Goal: Check status: Check status

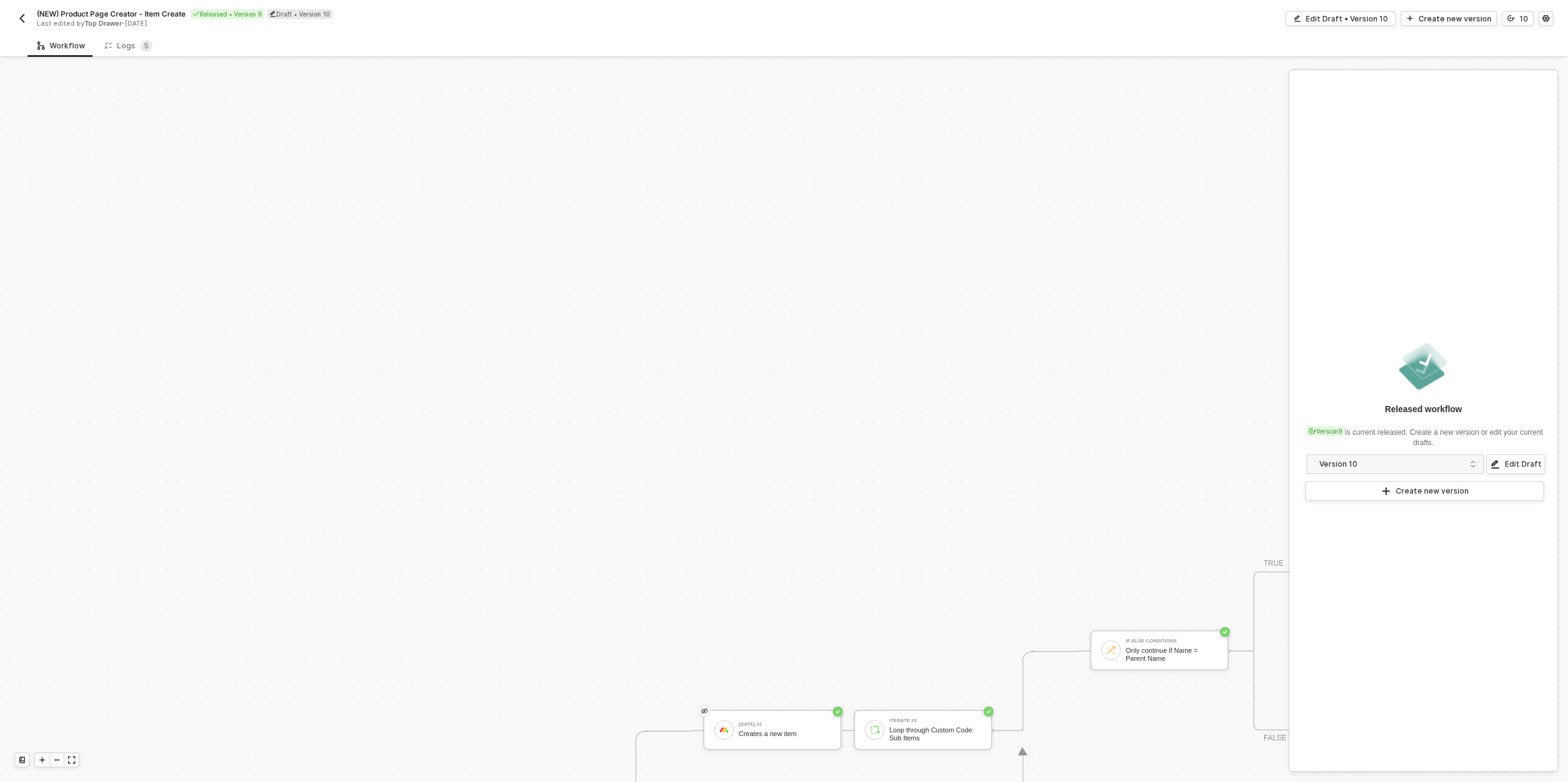
scroll to position [425, 0]
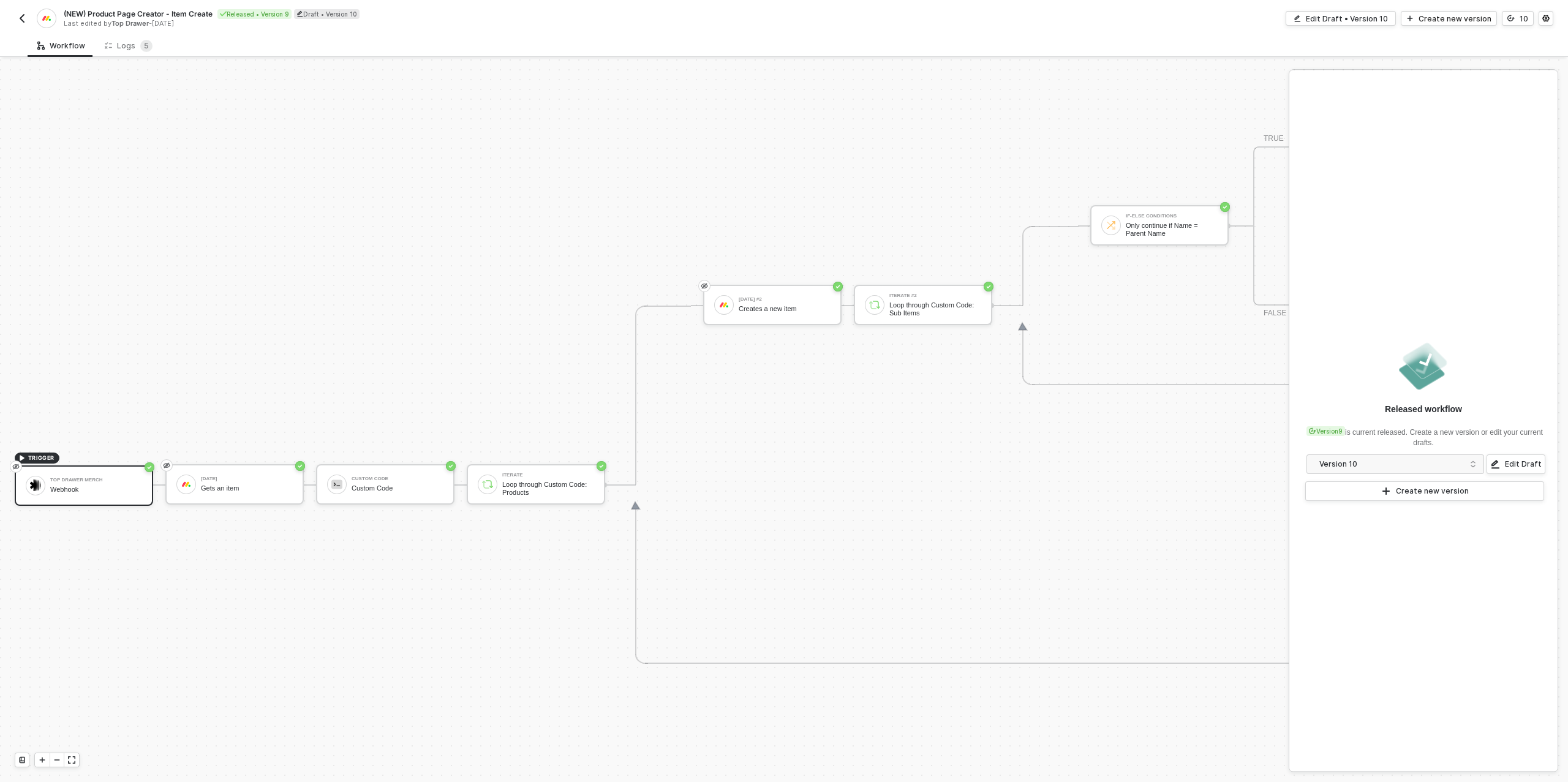
click at [23, 17] on img "button" at bounding box center [22, 18] width 9 height 9
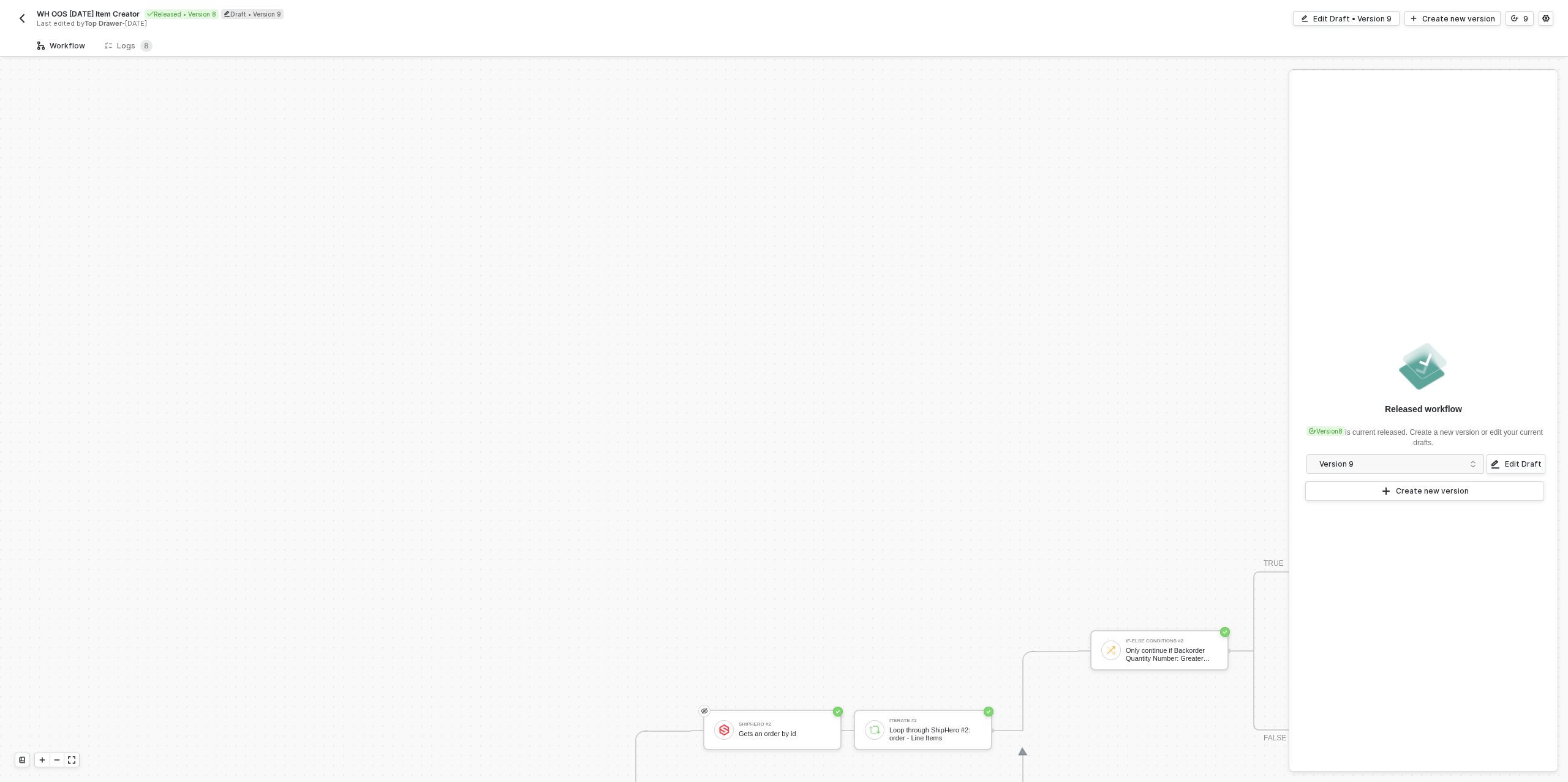
scroll to position [425, 0]
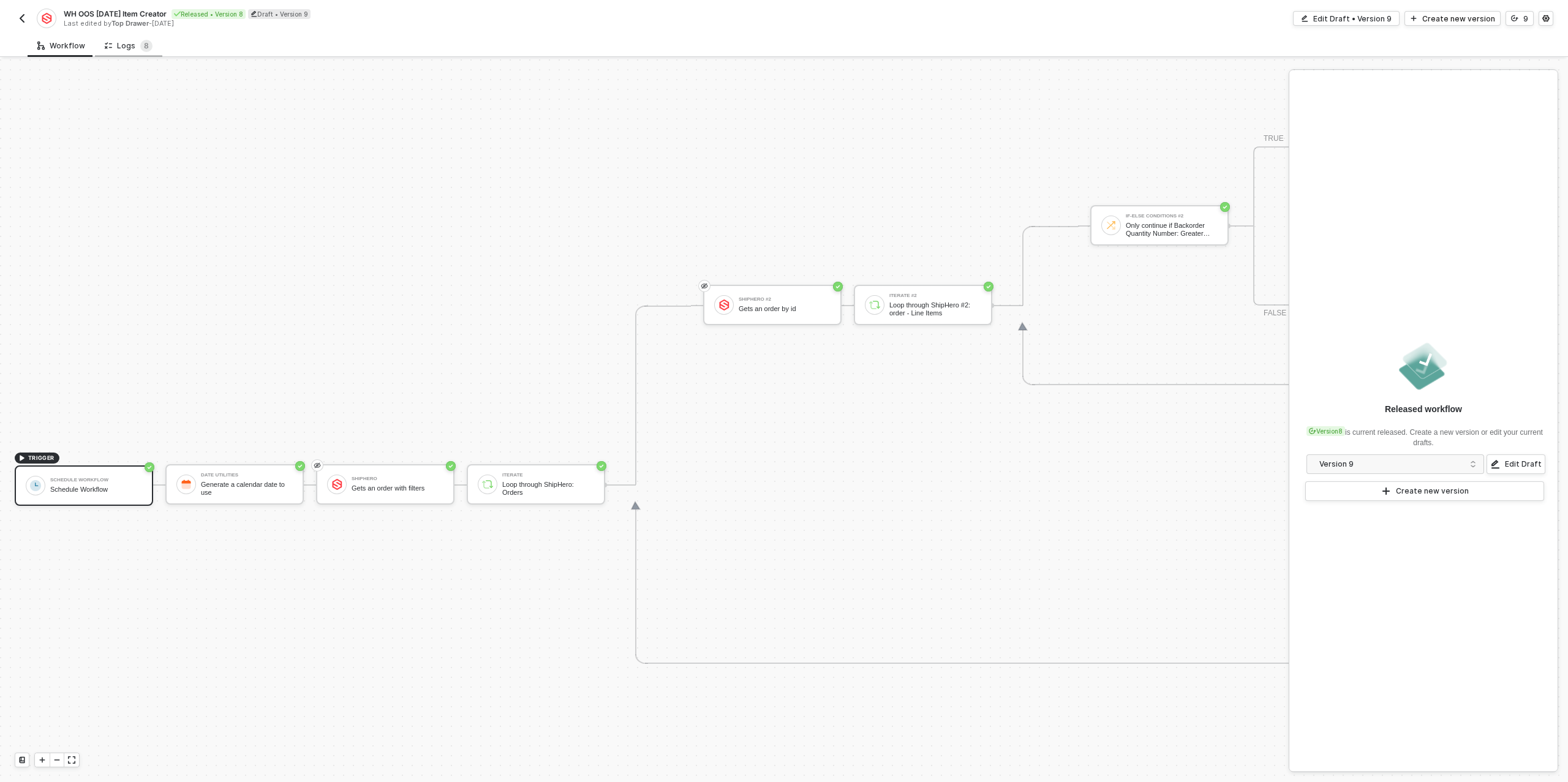
click at [134, 46] on div "Logs 8" at bounding box center [129, 46] width 47 height 13
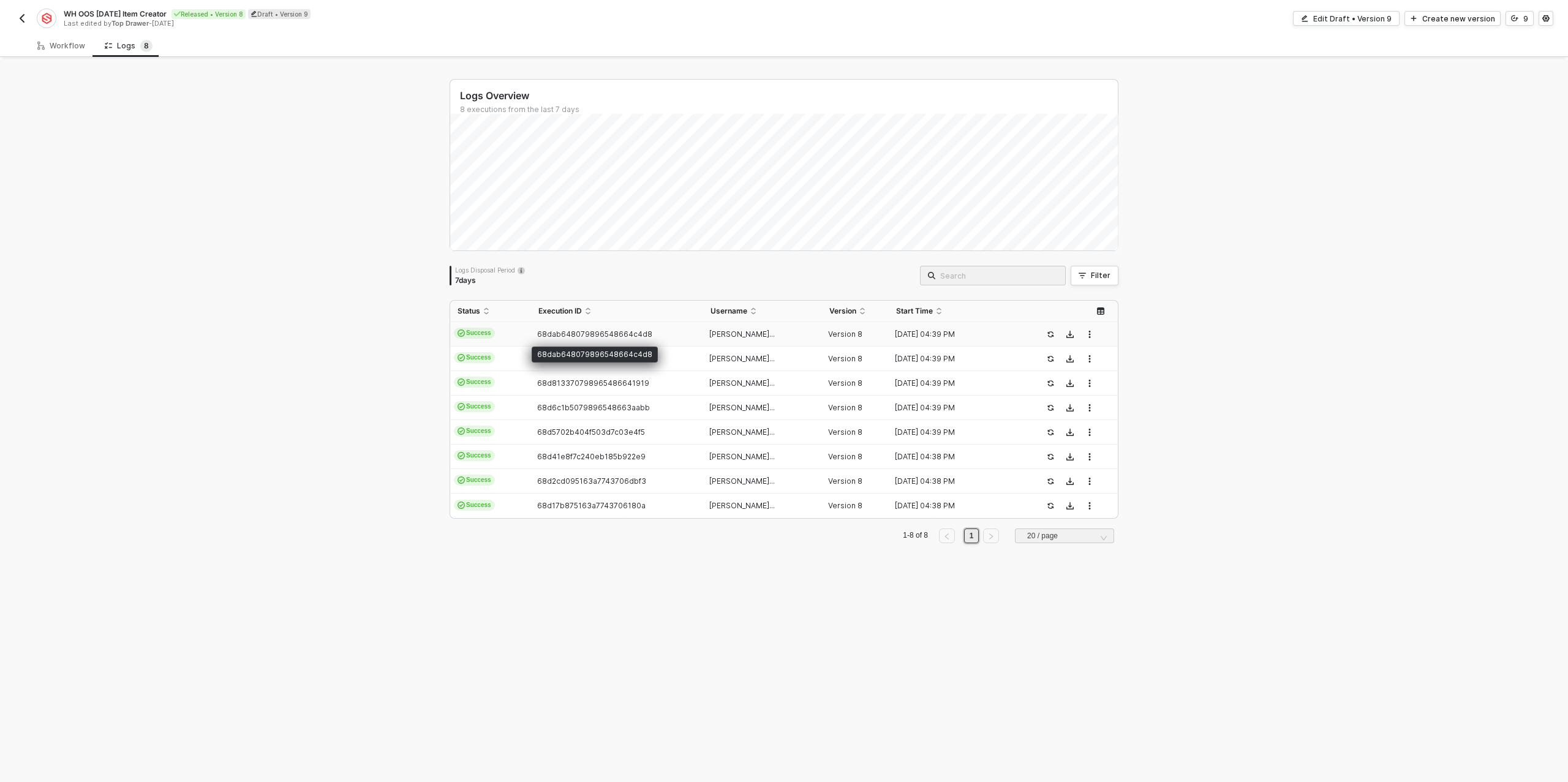
click at [610, 333] on span "68dab648079896548664c4d8" at bounding box center [595, 334] width 115 height 9
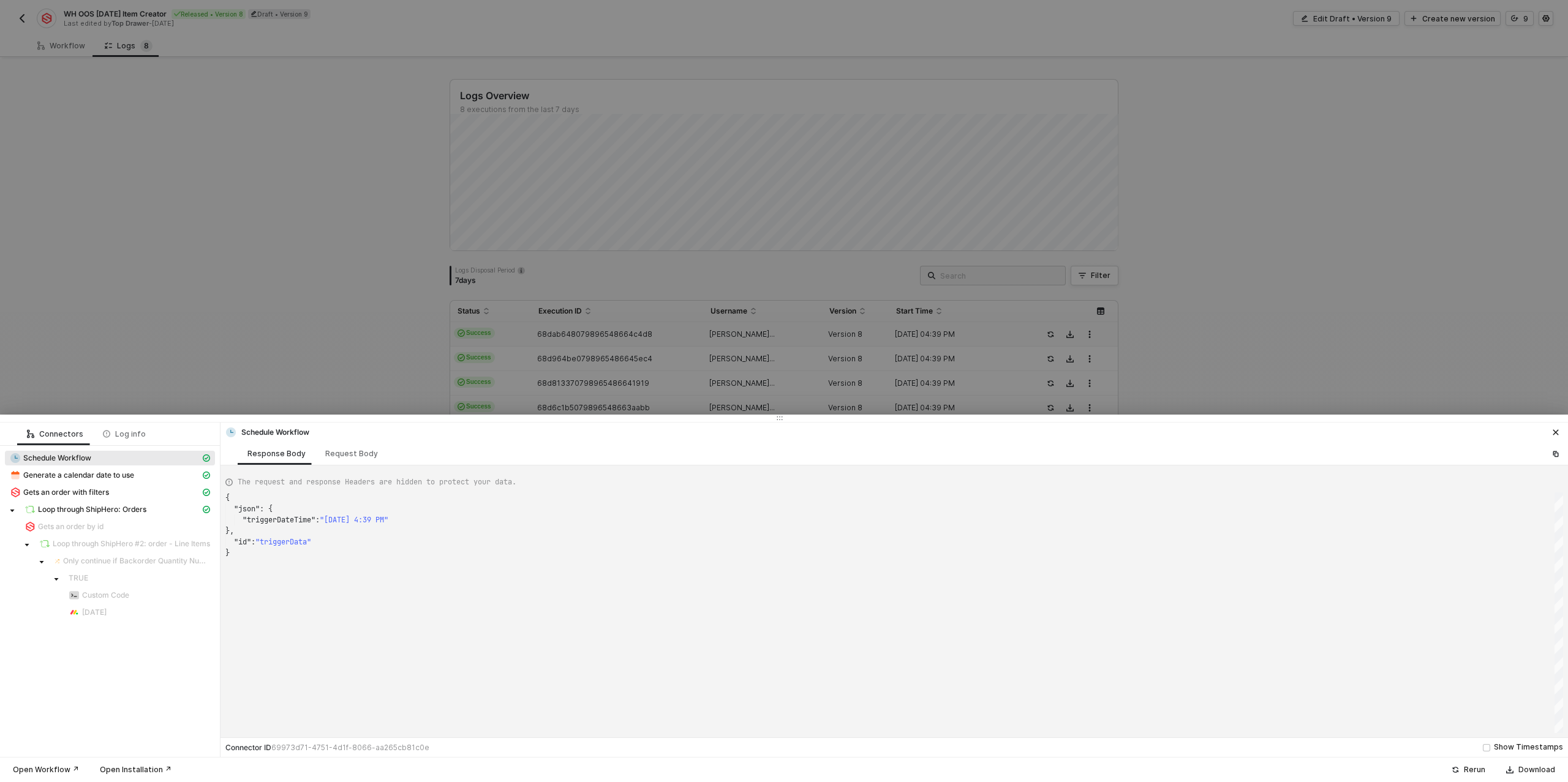
scroll to position [55, 0]
click at [240, 357] on div at bounding box center [784, 391] width 1568 height 782
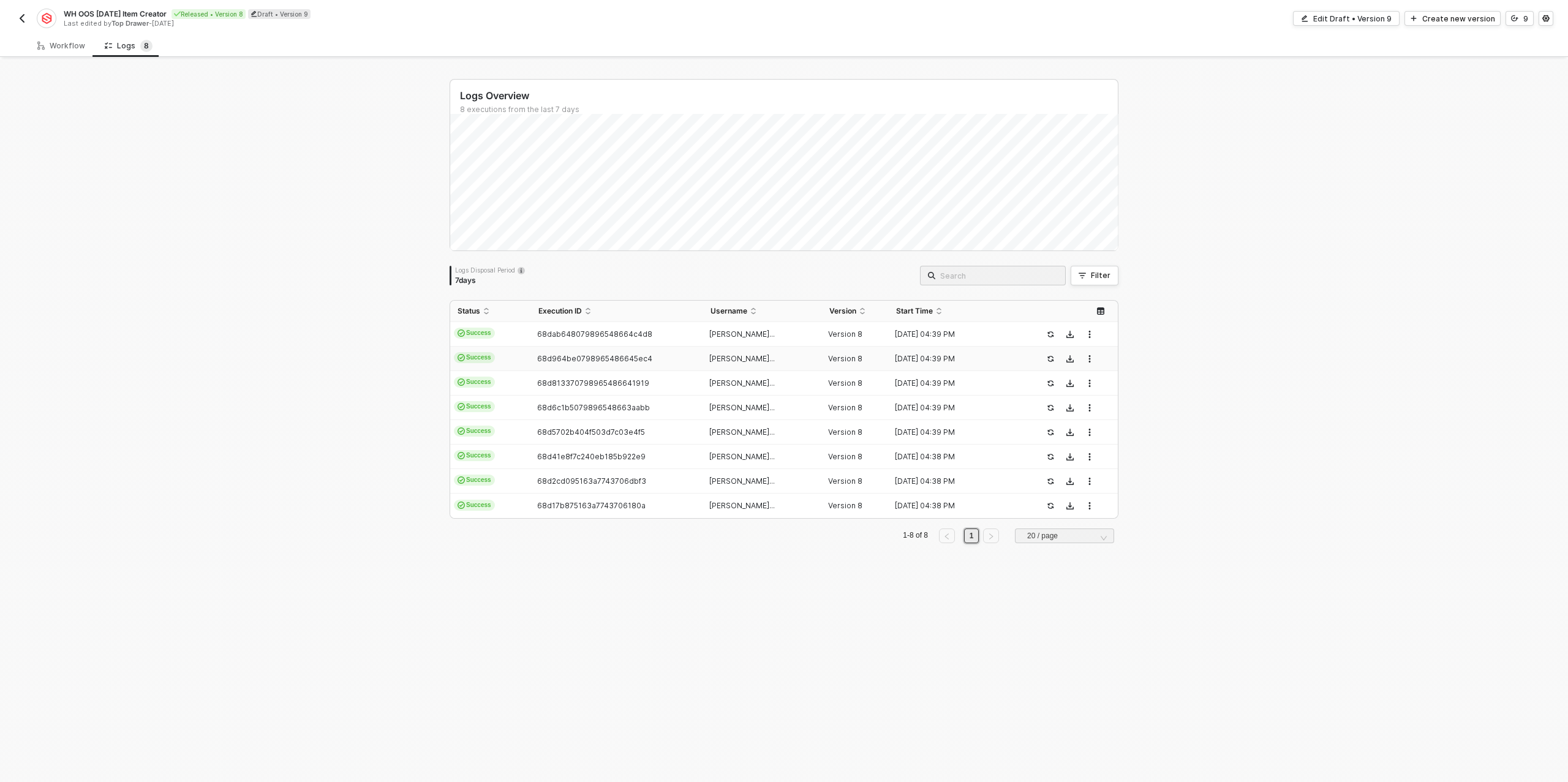
click at [540, 359] on span "68d964be0798965486645ec4" at bounding box center [595, 359] width 115 height 9
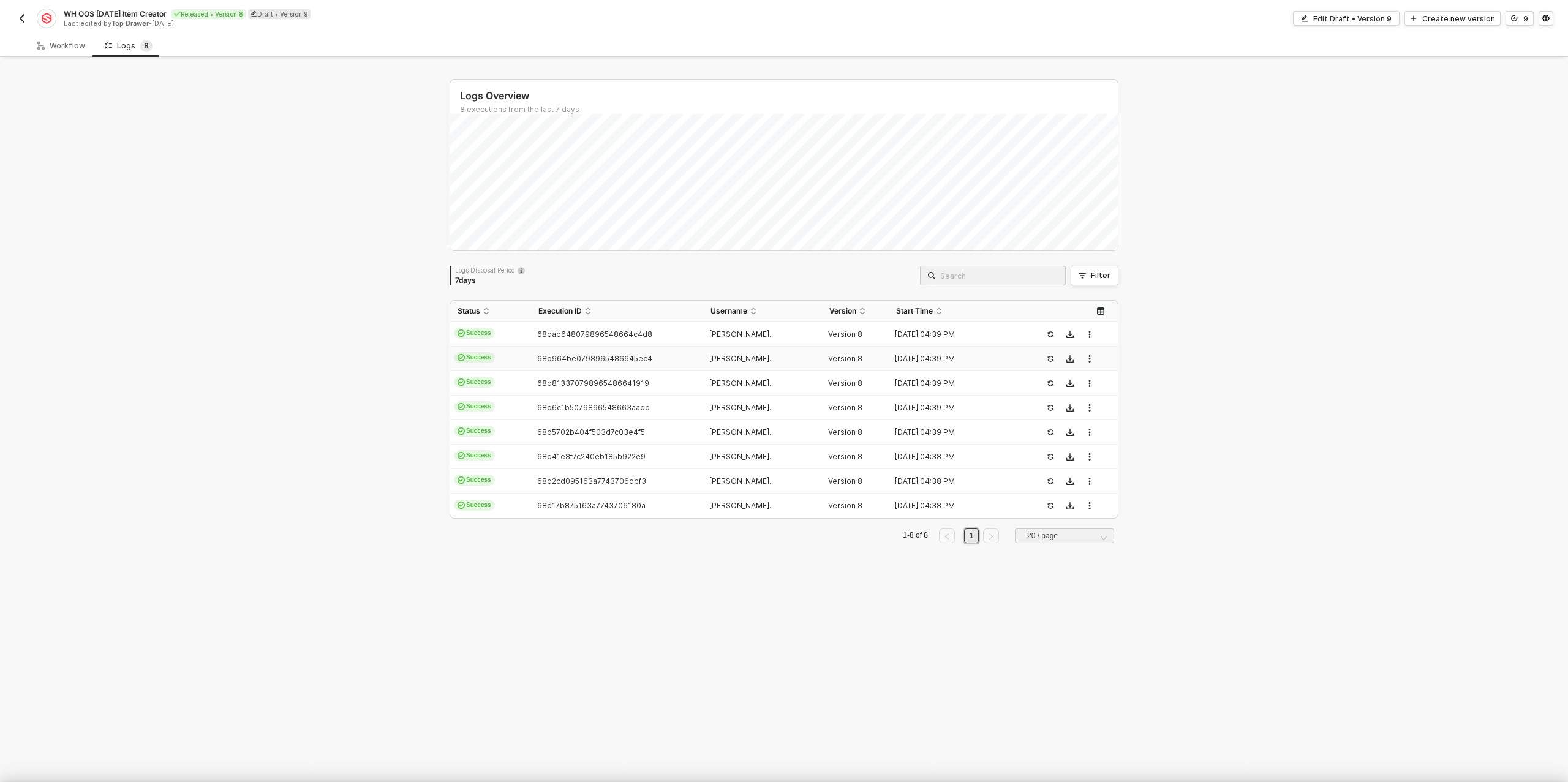
type textarea "{ "json": { "triggerDateTime": "Sun, Sep 28, 2025 4:39 PM" }, "id": "triggerDat…"
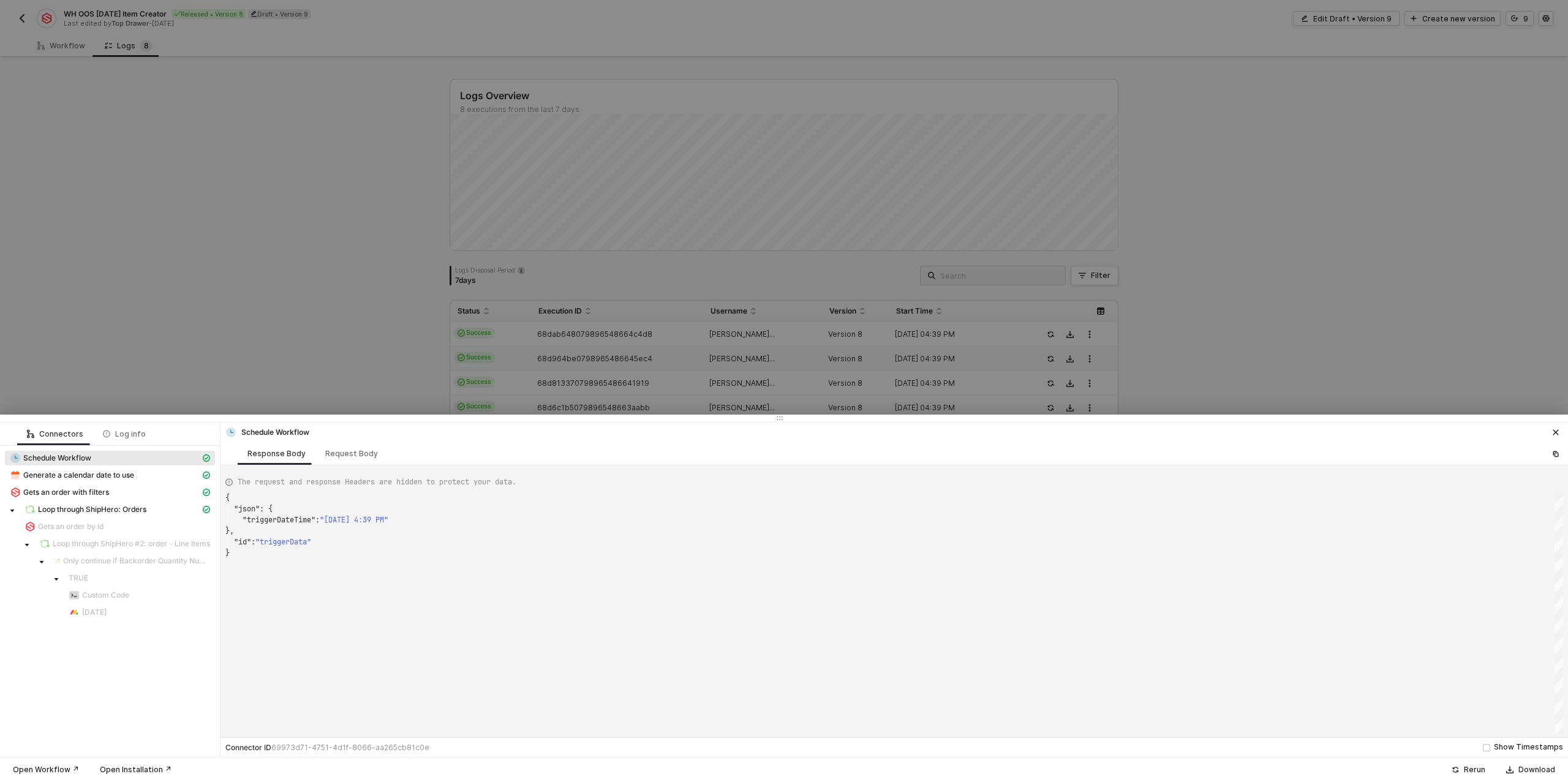
click at [541, 375] on div at bounding box center [784, 391] width 1568 height 782
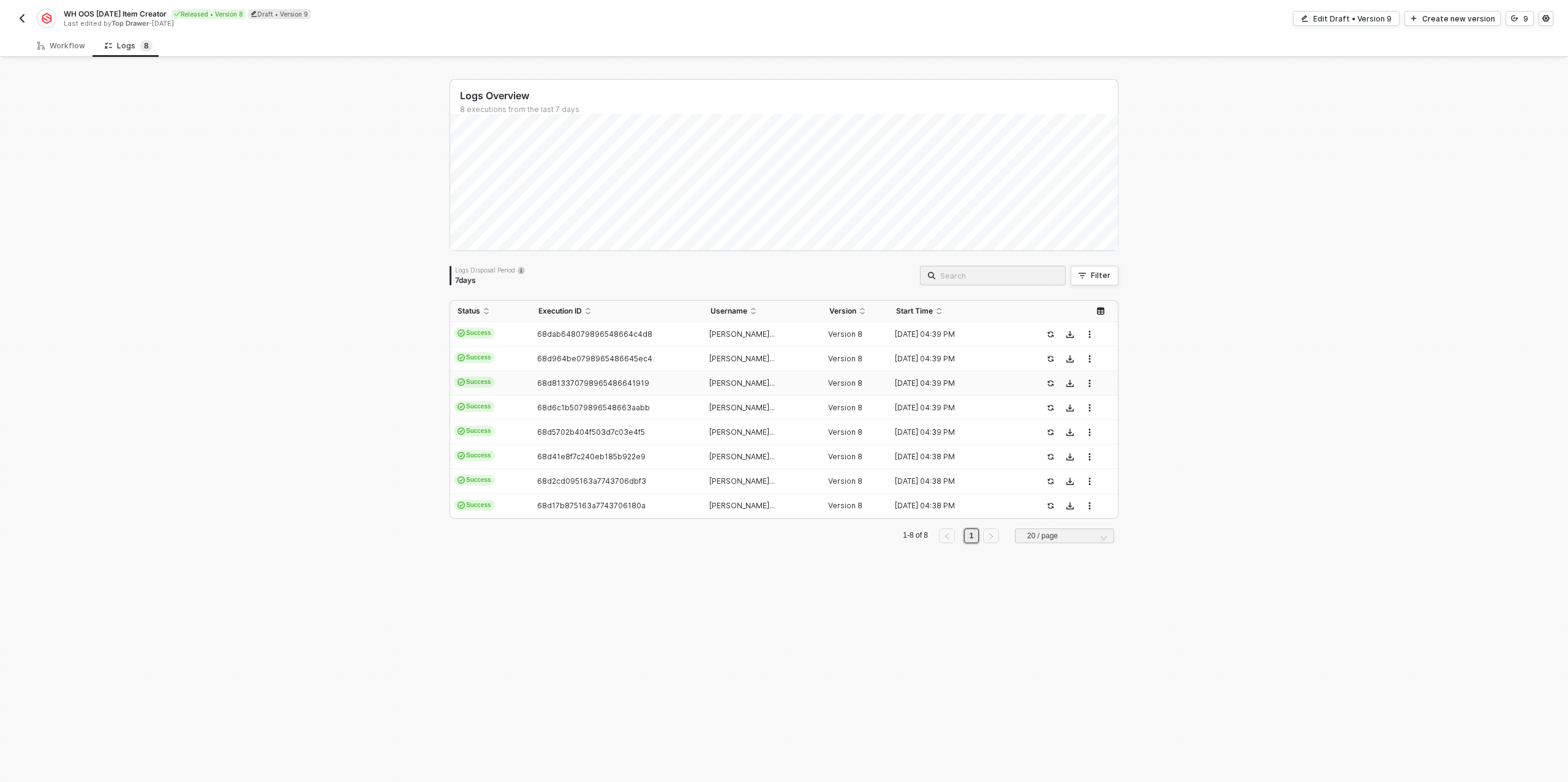
click at [567, 375] on td "68d813370798965486641919" at bounding box center [616, 383] width 171 height 24
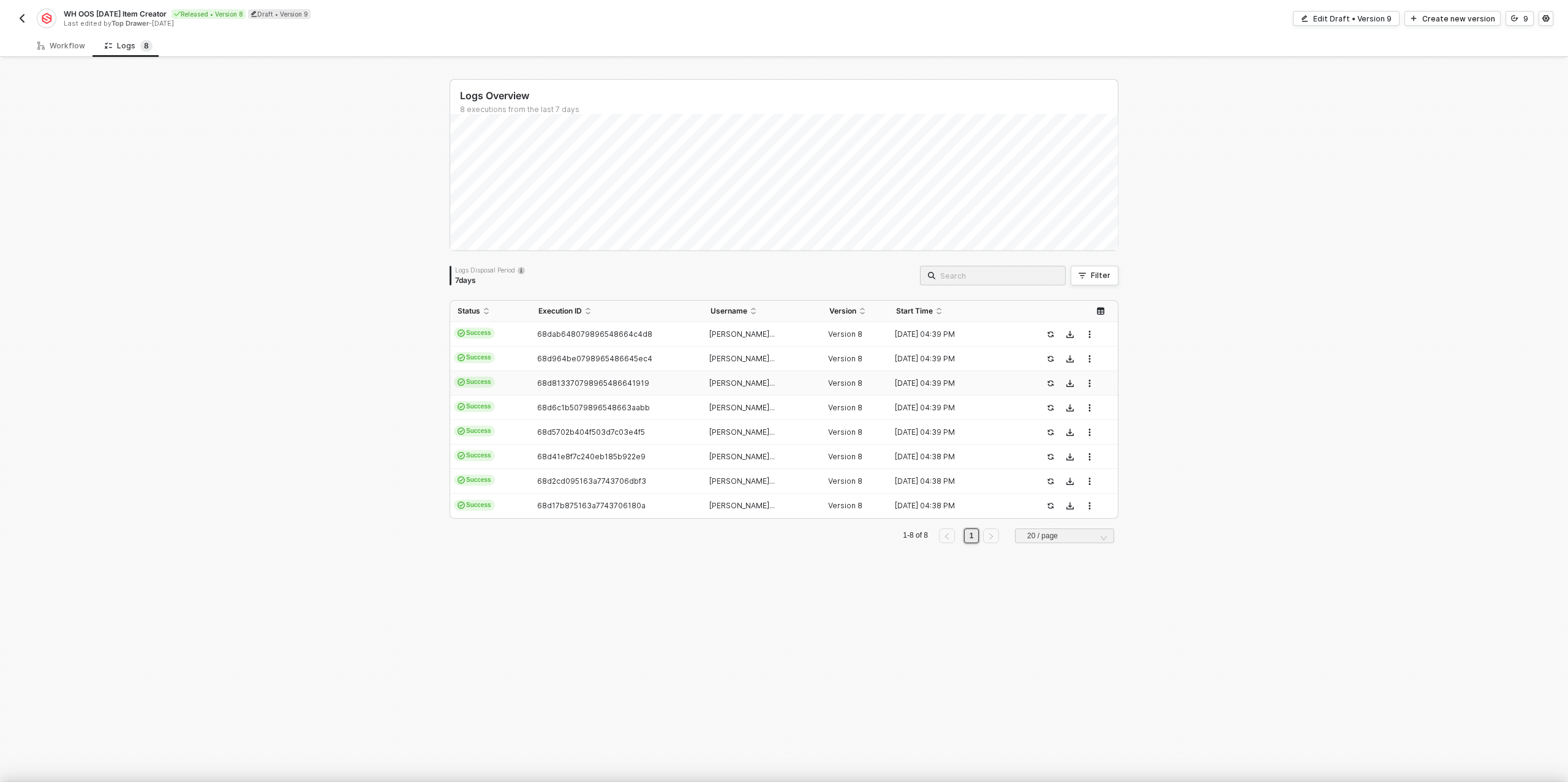
type textarea "{ "json": { "triggerDateTime": "Sat, Sep 27, 2025 4:39 PM" }, "id": "triggerDat…"
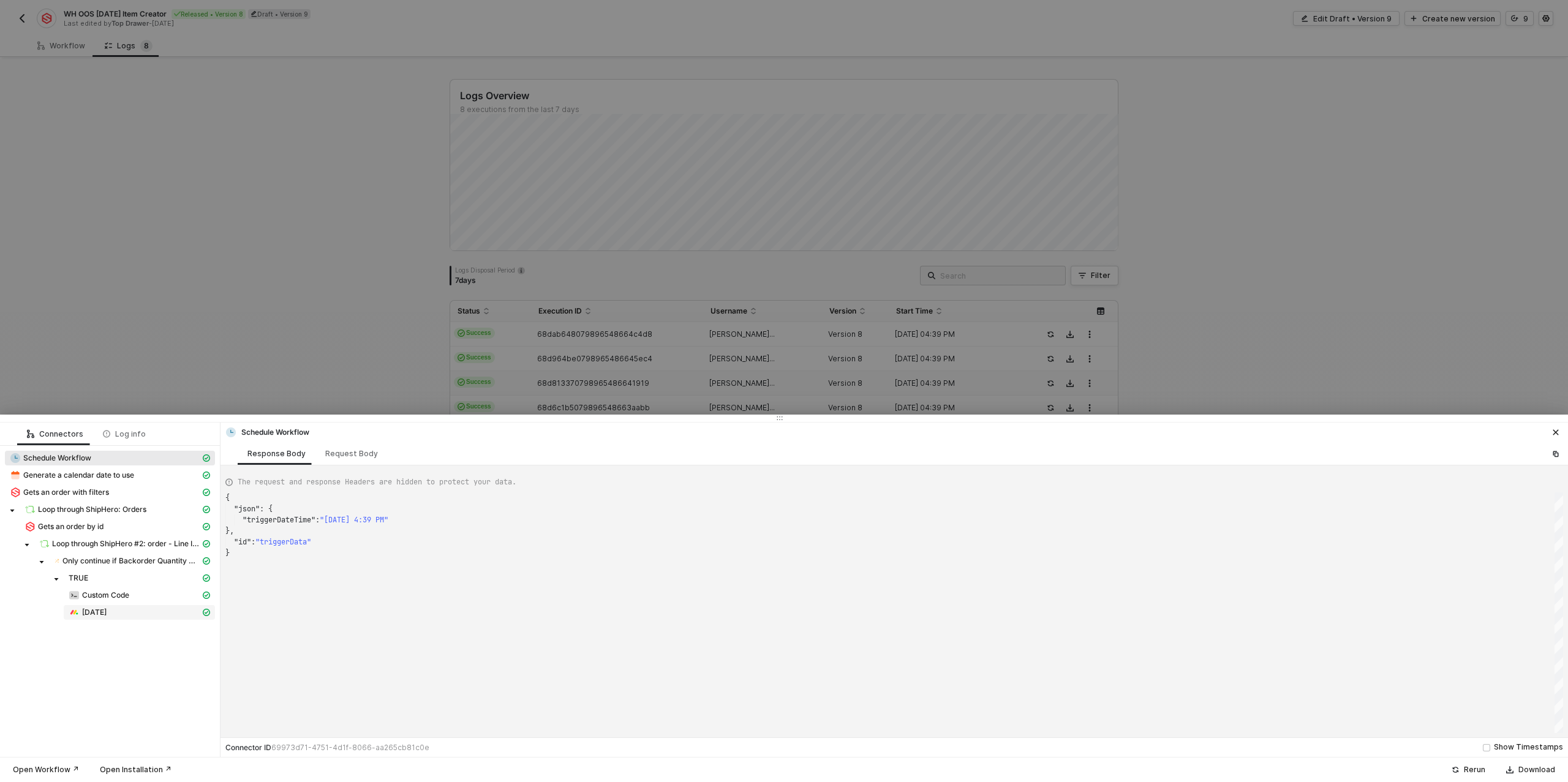
click at [94, 612] on span "[DATE]" at bounding box center [94, 612] width 24 height 9
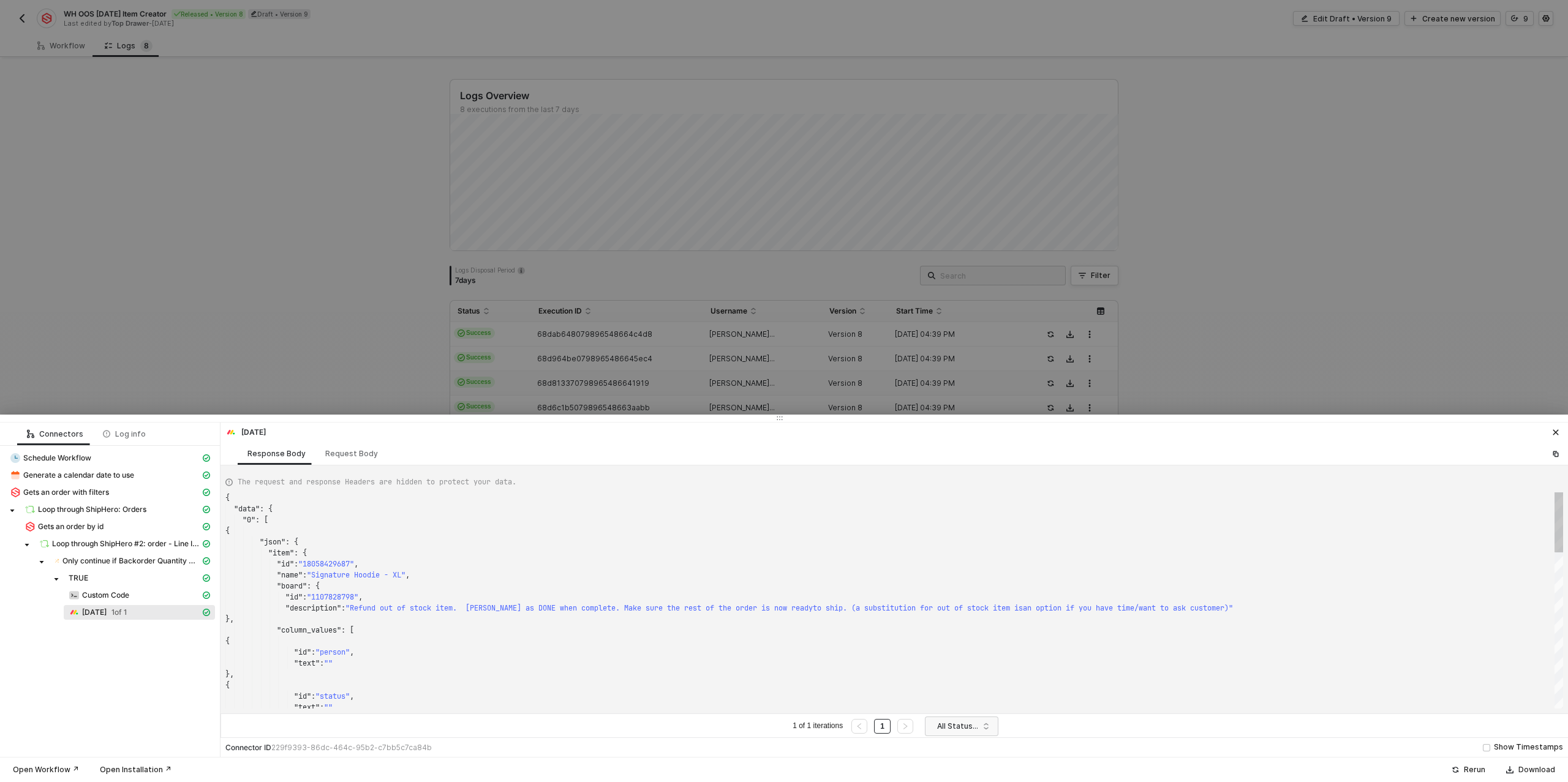
scroll to position [111, 0]
click at [276, 358] on div at bounding box center [784, 391] width 1568 height 782
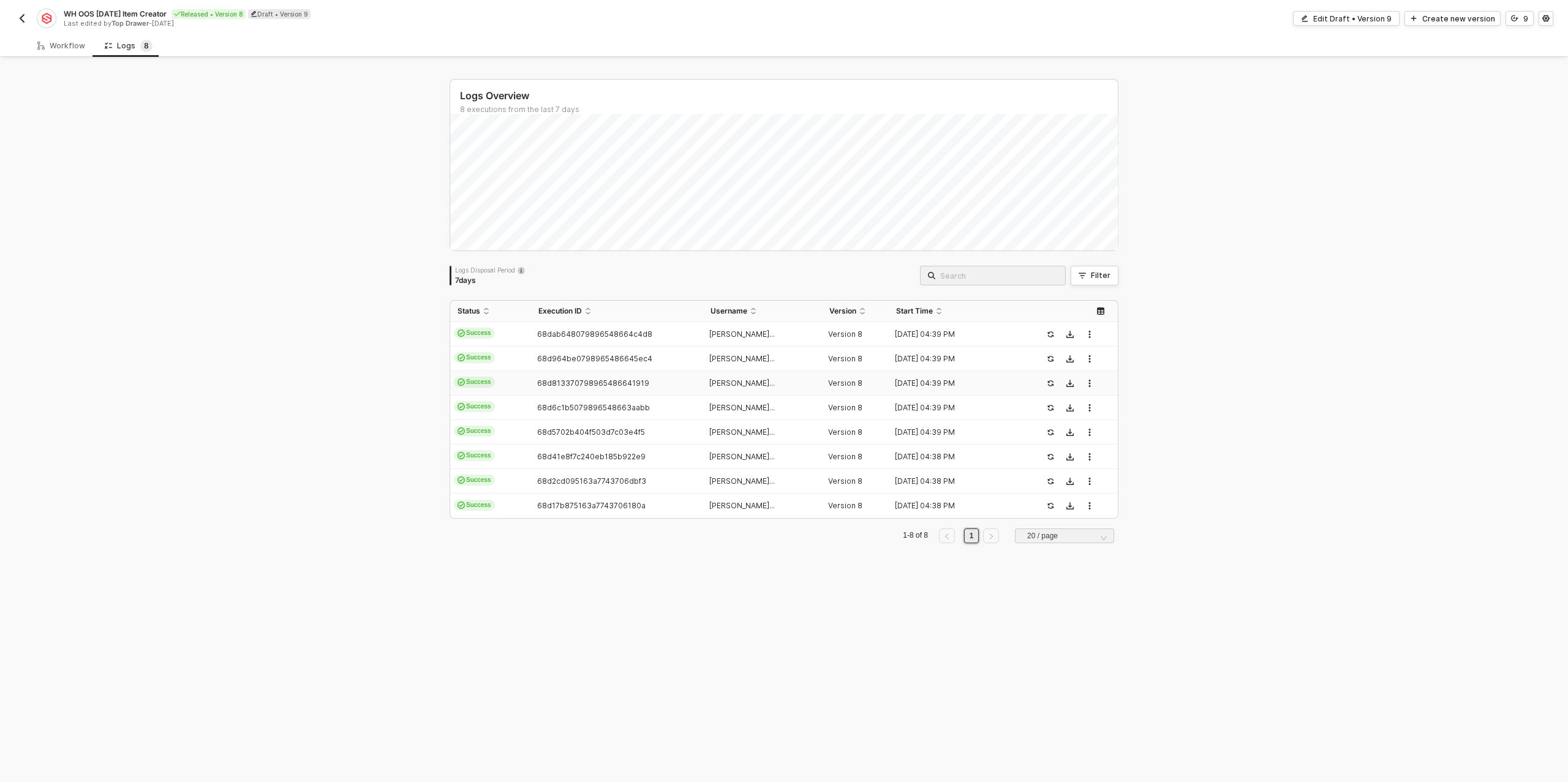
click at [21, 23] on img "button" at bounding box center [22, 18] width 9 height 9
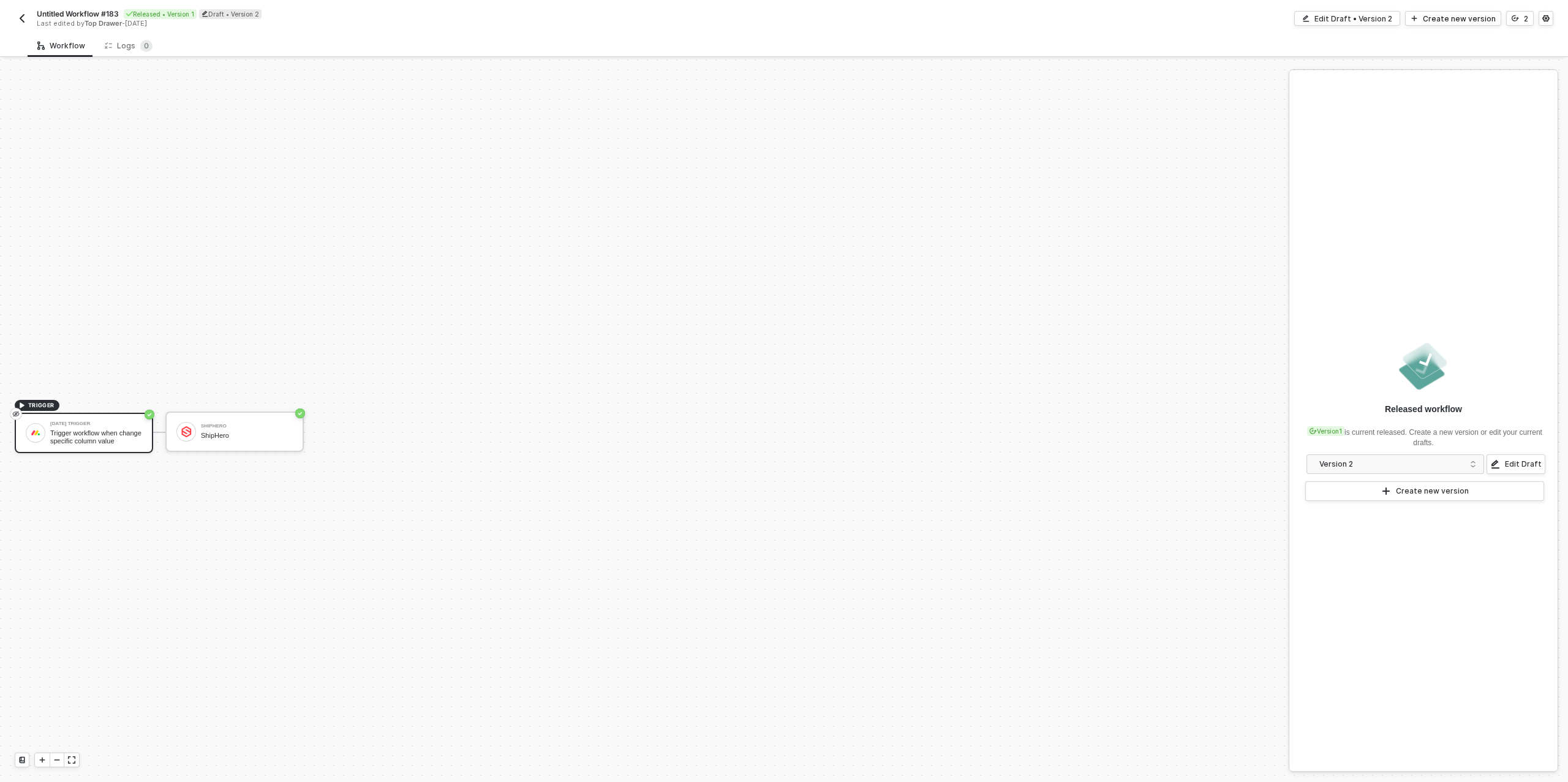
scroll to position [22, 0]
click at [121, 47] on div "Logs 0" at bounding box center [129, 46] width 47 height 13
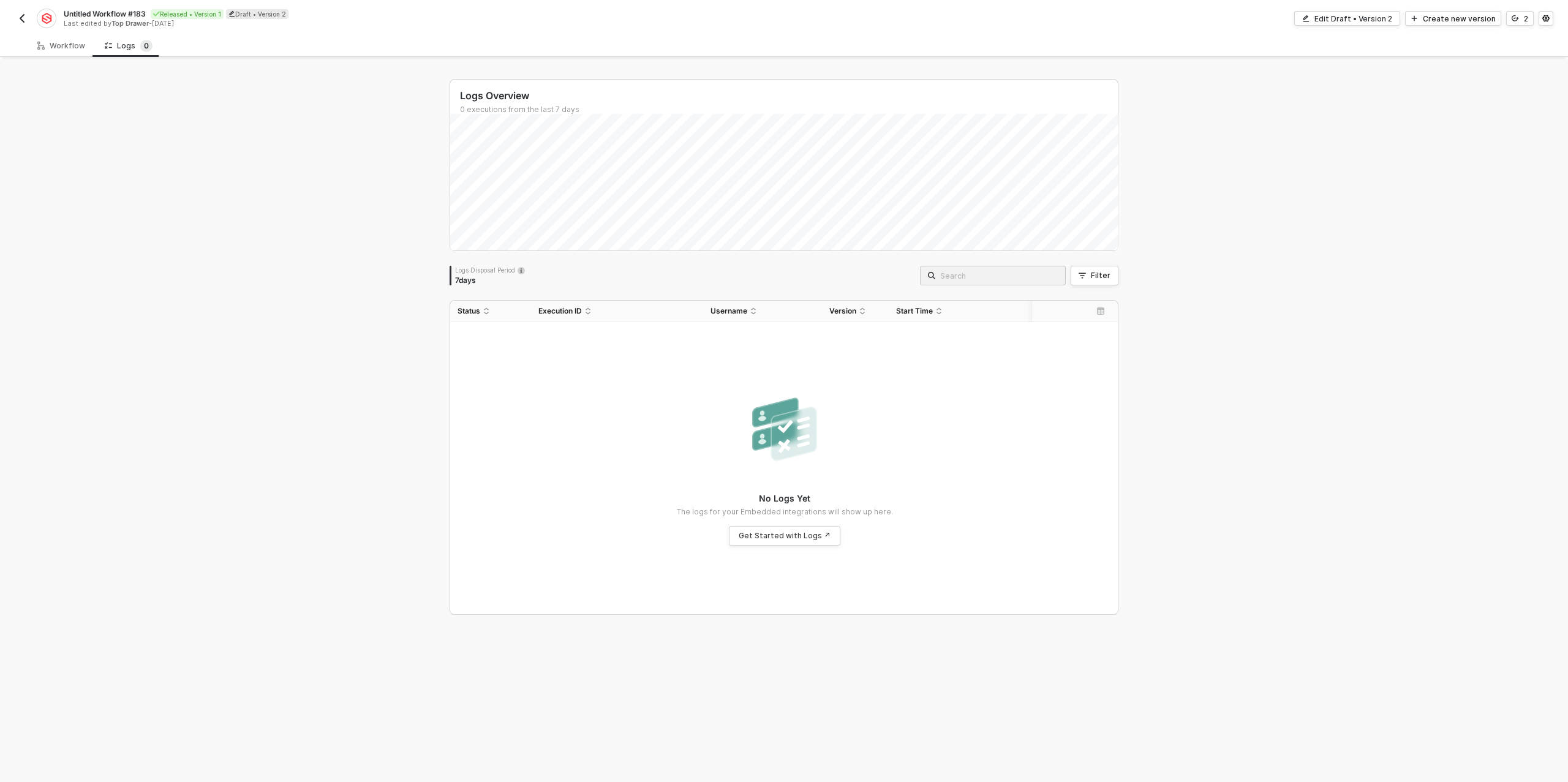
click at [17, 17] on img "button" at bounding box center [22, 18] width 9 height 9
